Goal: Book appointment/travel/reservation

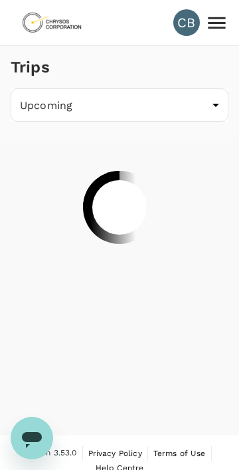
click at [225, 15] on icon at bounding box center [216, 22] width 23 height 23
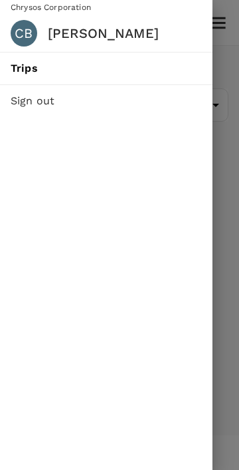
click at [222, 53] on div at bounding box center [119, 235] width 239 height 470
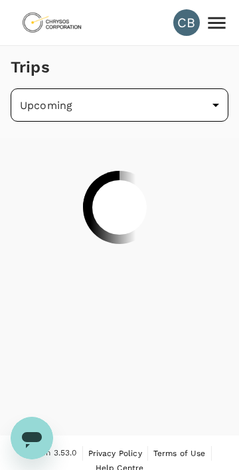
click at [176, 94] on body "CB Trips Upcoming /trips/upcoming ​ Version 3.53.0 Privacy Policy Terms of Use …" at bounding box center [119, 243] width 239 height 486
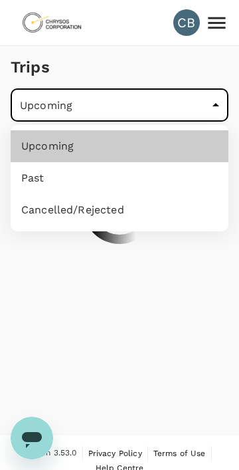
click at [195, 64] on div at bounding box center [119, 235] width 239 height 470
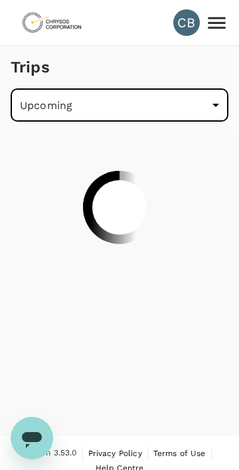
click at [221, 25] on icon at bounding box center [216, 22] width 23 height 23
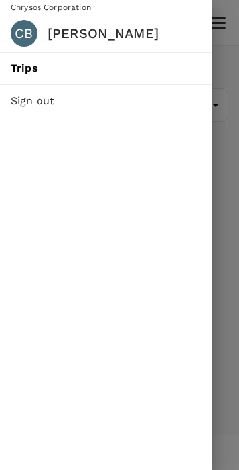
click at [225, 76] on div at bounding box center [119, 235] width 239 height 470
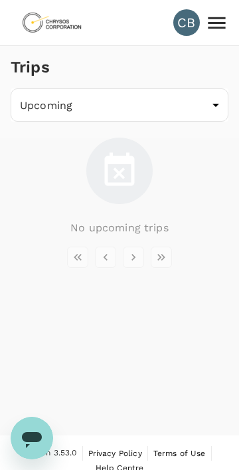
click at [223, 16] on icon at bounding box center [216, 22] width 23 height 23
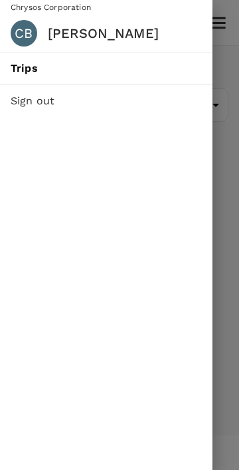
click at [211, 66] on link "Trips" at bounding box center [106, 69] width 213 height 32
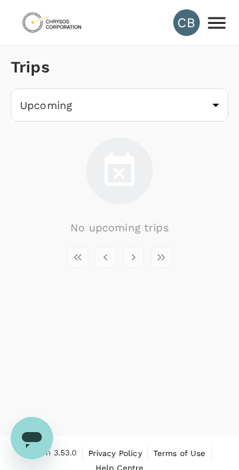
click at [182, 30] on div "CB" at bounding box center [187, 22] width 27 height 27
click at [186, 26] on div "CB" at bounding box center [187, 22] width 27 height 27
click at [187, 20] on div "CB" at bounding box center [187, 22] width 27 height 27
click at [182, 23] on div "CB" at bounding box center [187, 22] width 27 height 27
click at [28, 28] on img at bounding box center [51, 22] width 61 height 29
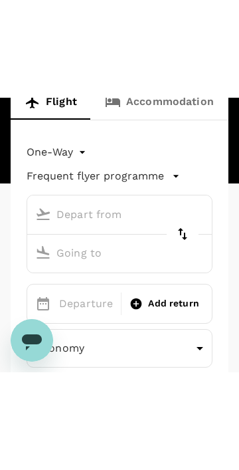
scroll to position [144, 0]
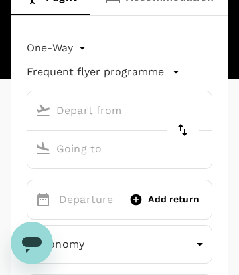
type input "roundtrip"
type input "[GEOGRAPHIC_DATA] (FAI)"
type input "Vancouver Intl (YVR)"
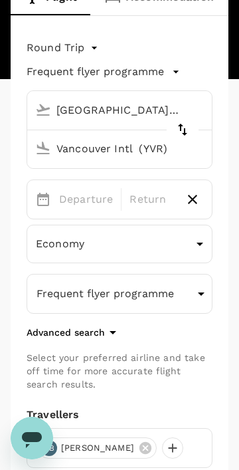
scroll to position [0, 0]
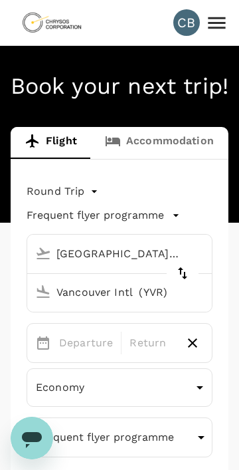
click at [216, 27] on icon at bounding box center [216, 23] width 17 height 12
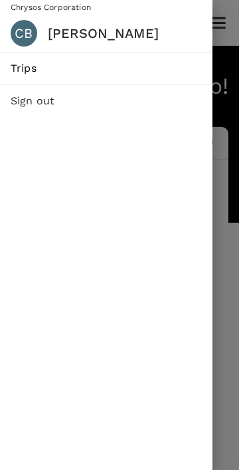
click at [218, 62] on div at bounding box center [119, 235] width 239 height 470
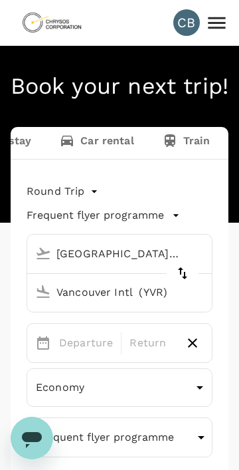
click at [115, 21] on div "CB" at bounding box center [120, 22] width 218 height 45
